Goal: Find specific page/section: Find specific page/section

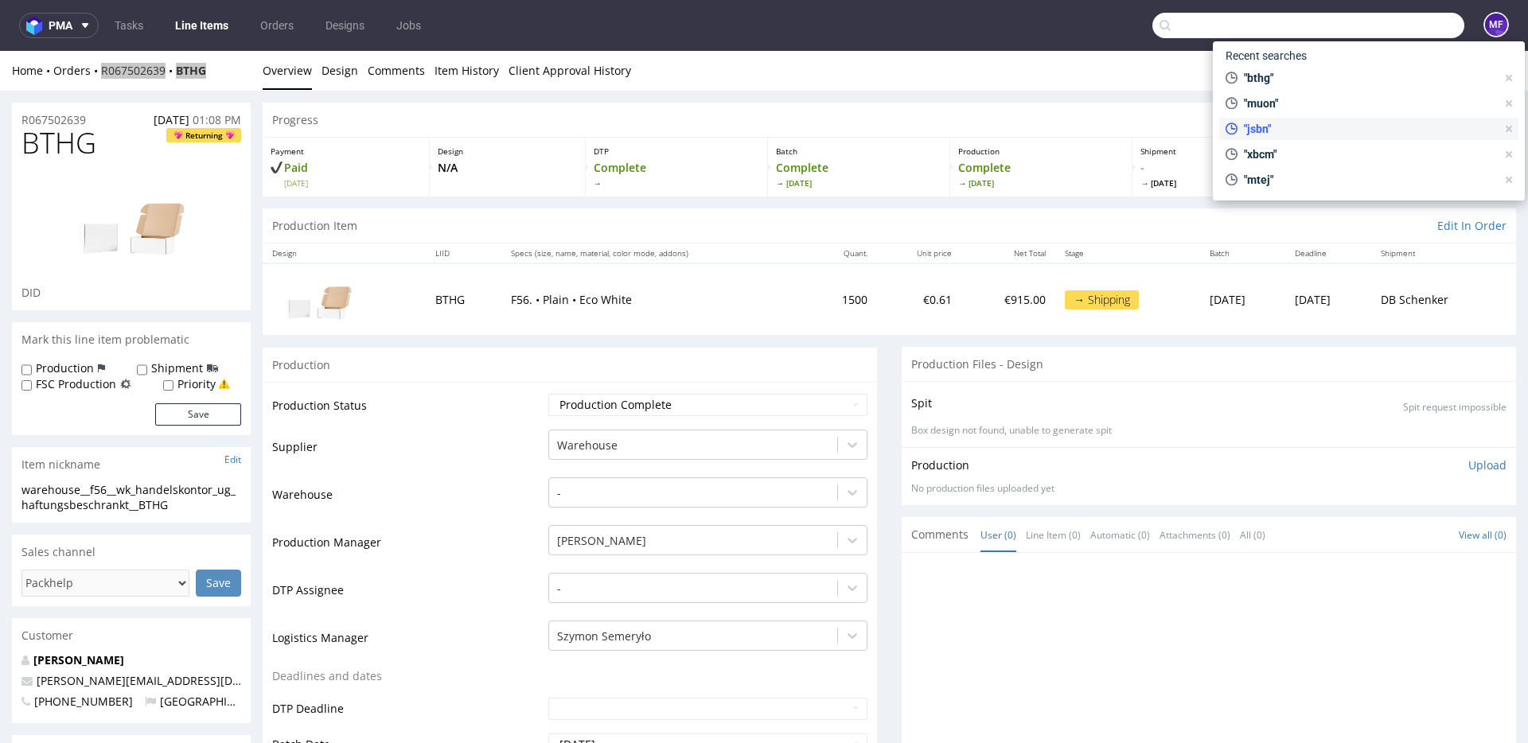
click at [1272, 139] on div ""jsbn"" at bounding box center [1360, 129] width 283 height 22
type input "jsbn"
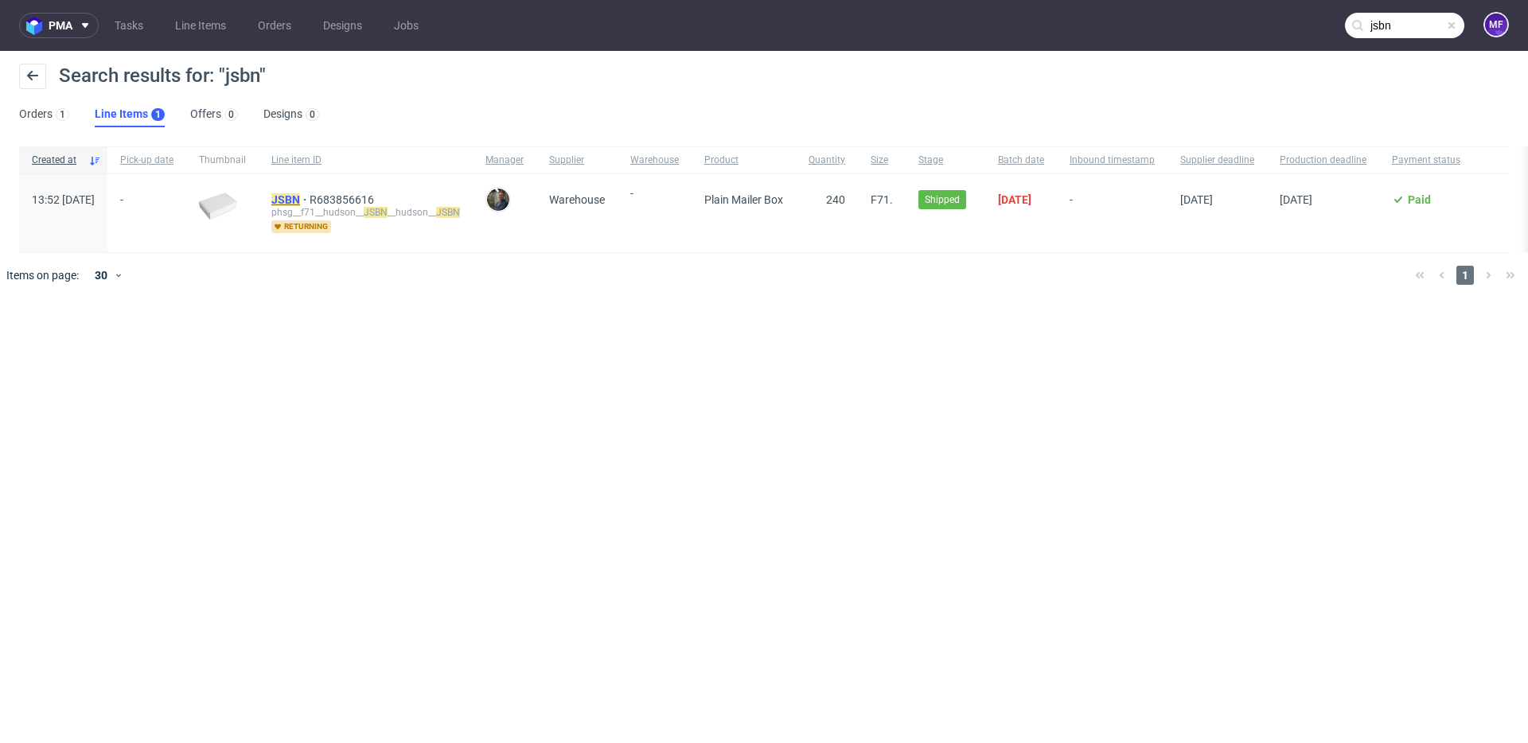
click at [300, 199] on mark "JSBN" at bounding box center [285, 199] width 29 height 13
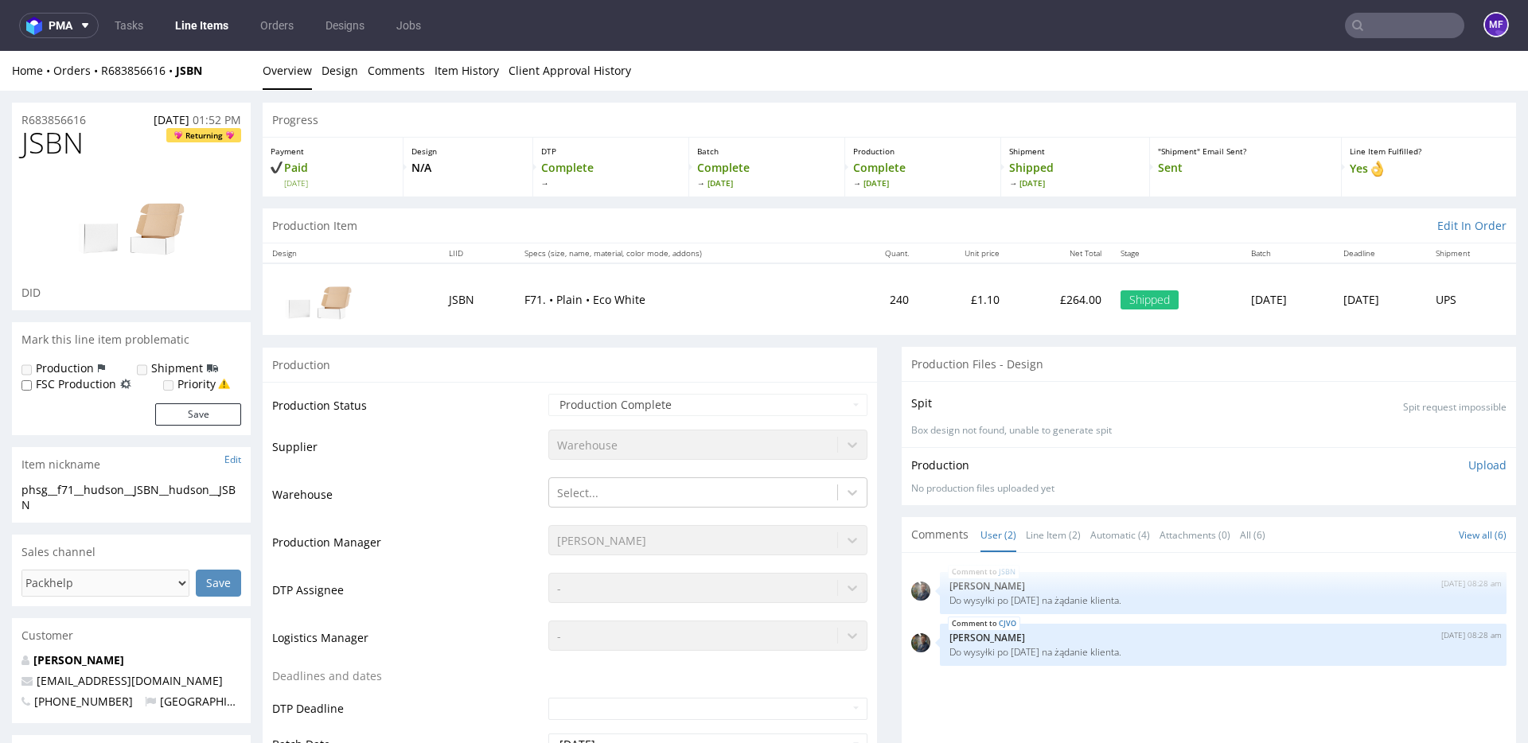
click at [759, 333] on td "F71. • Plain • Eco White" at bounding box center [680, 298] width 331 height 71
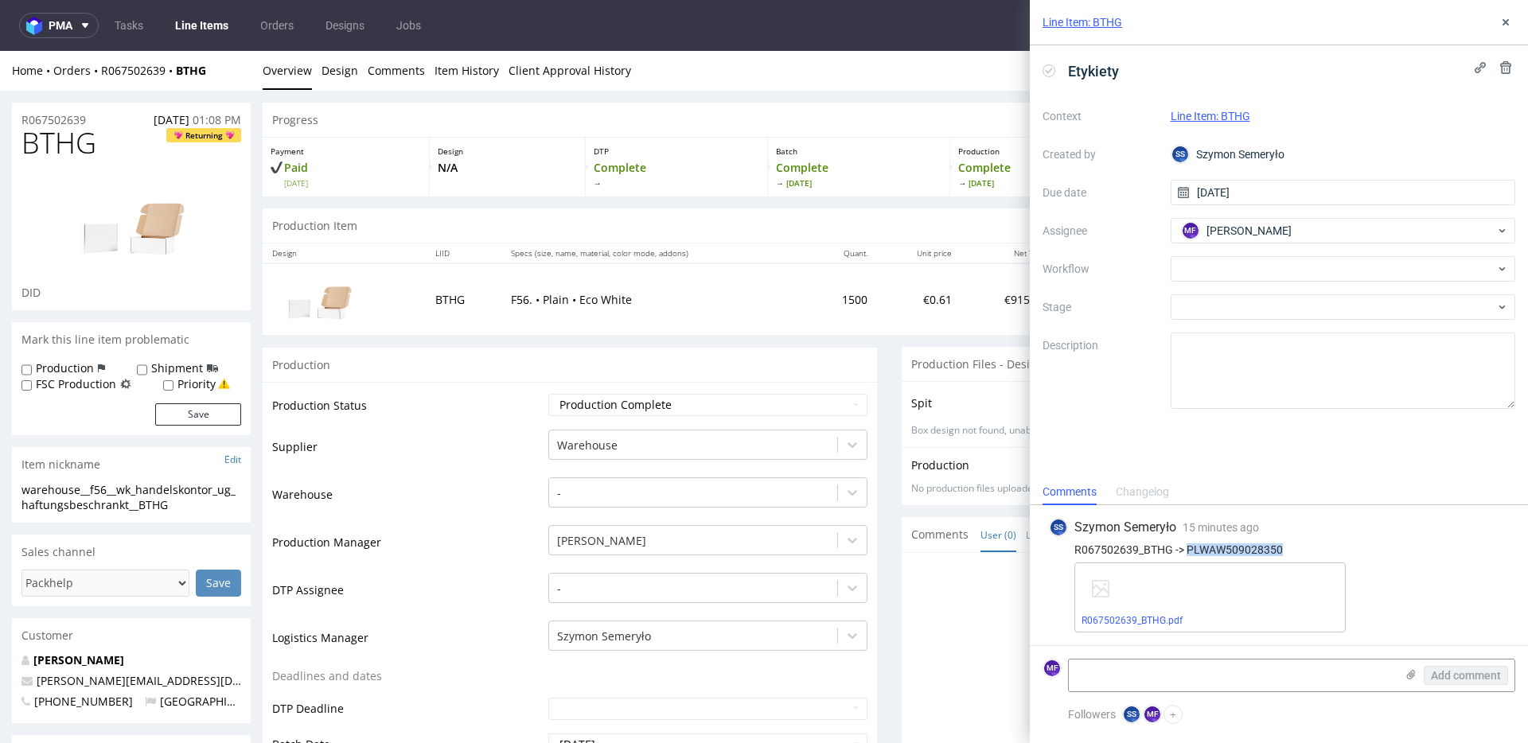
scroll to position [509, 0]
